Goal: Information Seeking & Learning: Learn about a topic

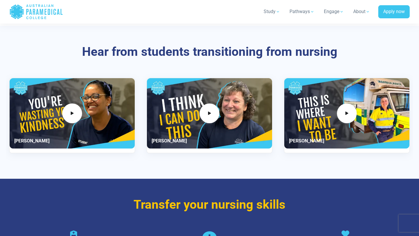
scroll to position [782, 0]
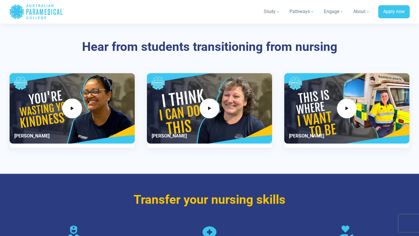
click at [204, 169] on div "Hear from students transitioning from nursing Renata May" at bounding box center [210, 97] width 408 height 153
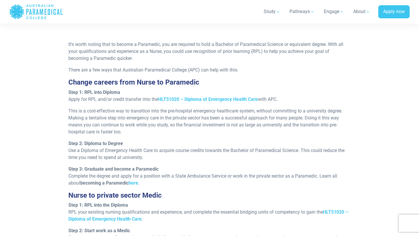
scroll to position [502, 0]
click at [136, 184] on link "here" at bounding box center [134, 183] width 10 height 6
click at [190, 98] on strong "HLT51020 – Diploma of Emergency Health Care" at bounding box center [208, 99] width 100 height 6
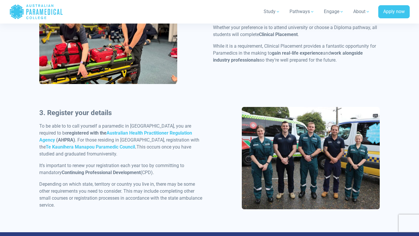
scroll to position [547, 0]
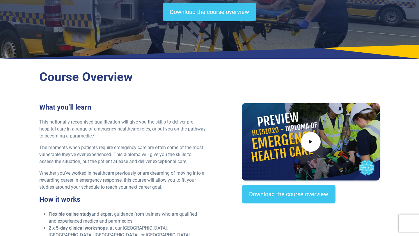
scroll to position [22, 0]
